Goal: Transaction & Acquisition: Purchase product/service

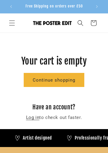
scroll to position [0, 147]
